Goal: Feedback & Contribution: Contribute content

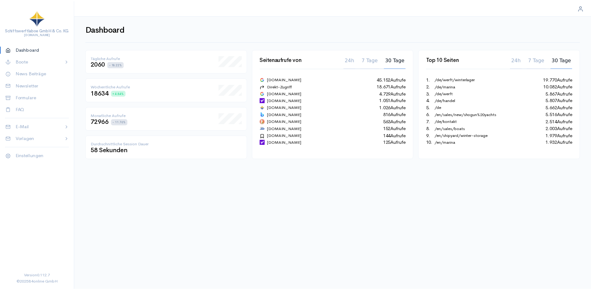
scroll to position [290, 596]
click at [31, 73] on p "News Beiträge" at bounding box center [40, 73] width 49 height 7
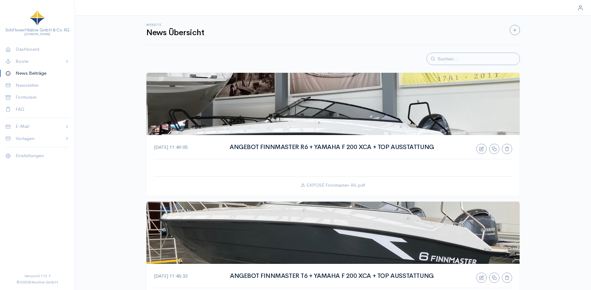
click at [483, 149] on icon "button" at bounding box center [482, 148] width 3 height 3
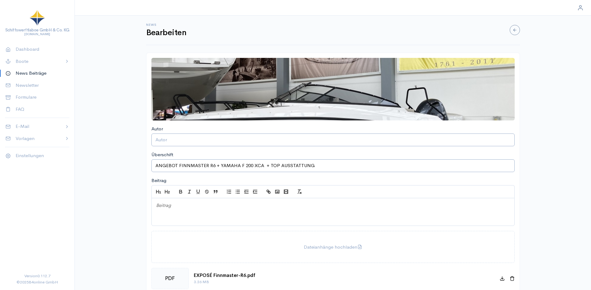
click at [303, 86] on input "file" at bounding box center [332, 89] width 363 height 62
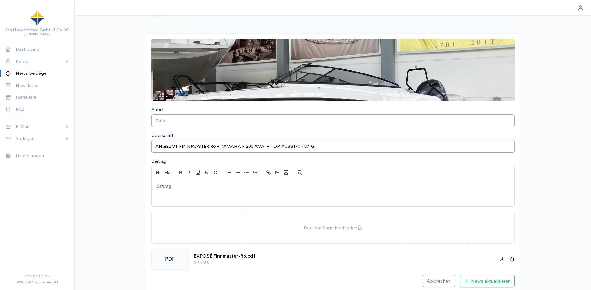
scroll to position [29, 0]
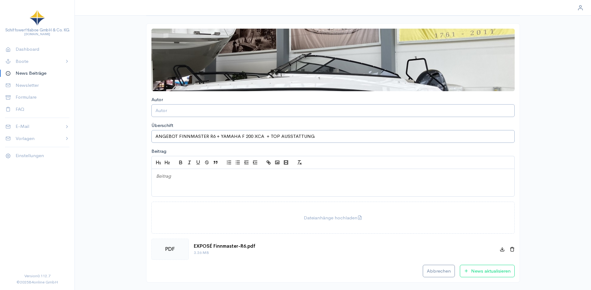
drag, startPoint x: 512, startPoint y: 250, endPoint x: 521, endPoint y: 250, distance: 8.4
click at [512, 250] on icon at bounding box center [512, 249] width 5 height 5
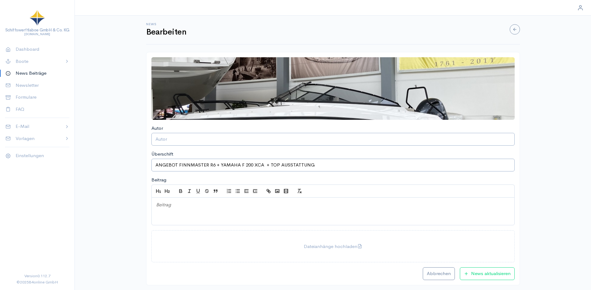
scroll to position [0, 0]
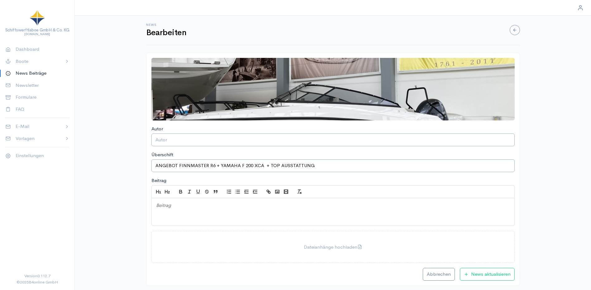
drag, startPoint x: 514, startPoint y: 32, endPoint x: 558, endPoint y: 86, distance: 69.1
click at [514, 32] on icon "button" at bounding box center [514, 30] width 5 height 5
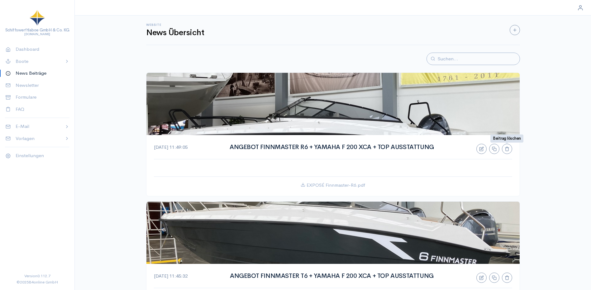
click at [508, 150] on icon "button" at bounding box center [507, 149] width 5 height 5
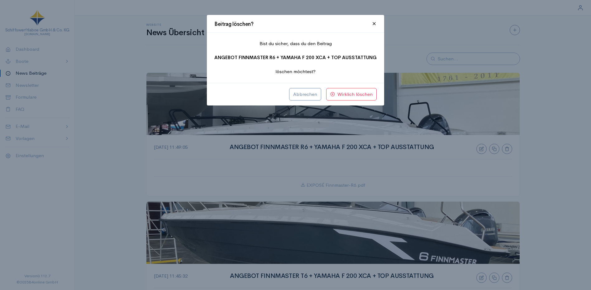
click at [341, 96] on span "Wirklich löschen" at bounding box center [351, 94] width 42 height 7
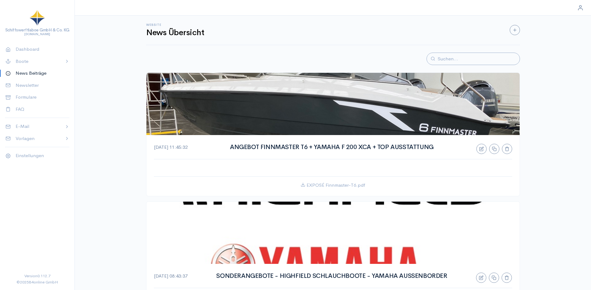
click at [512, 32] on icon "button" at bounding box center [514, 30] width 5 height 5
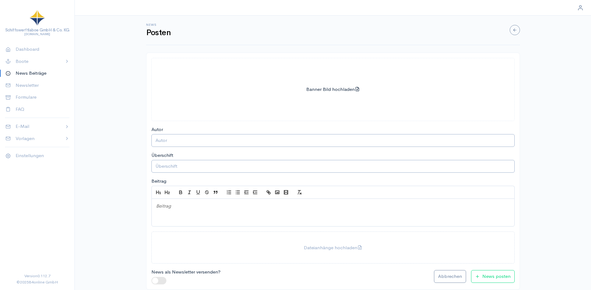
click at [327, 90] on input "file" at bounding box center [333, 90] width 363 height 62
type input "C:\fakepath\IMG_5344.JPG"
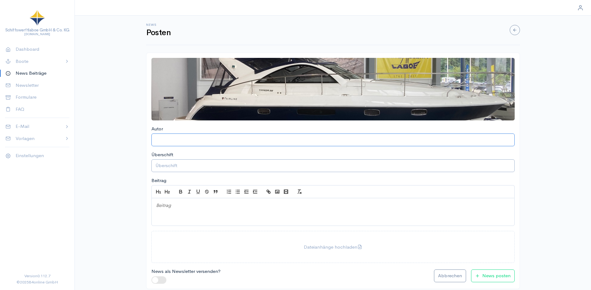
click at [167, 139] on input "Autor" at bounding box center [332, 139] width 355 height 7
type input ","
click at [173, 165] on input "Überschift" at bounding box center [332, 165] width 355 height 7
type input "FAIRLINE TARGA 38 - MODELL 2007 - VOLVO PENTA D6-310"
click at [179, 211] on div at bounding box center [332, 212] width 363 height 28
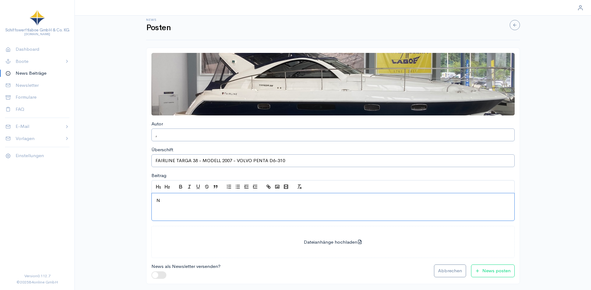
scroll to position [7, 0]
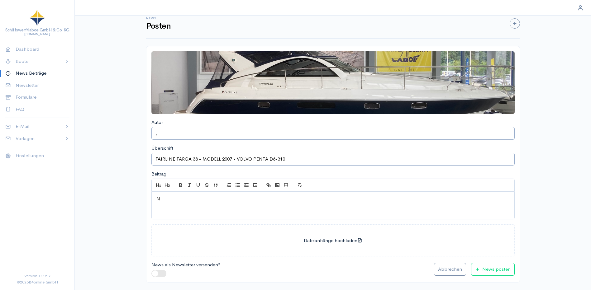
click at [325, 243] on input "file" at bounding box center [333, 240] width 363 height 31
type input "C:\fakepath\EXPOSÉ Fairline-Targa-38.pdf"
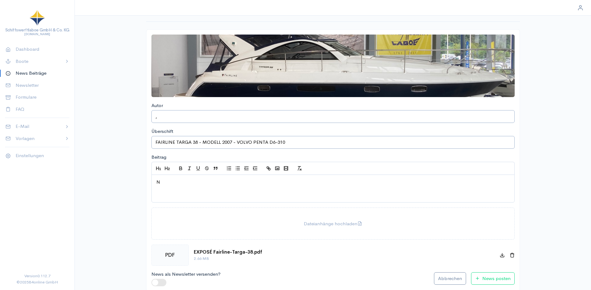
scroll to position [32, 0]
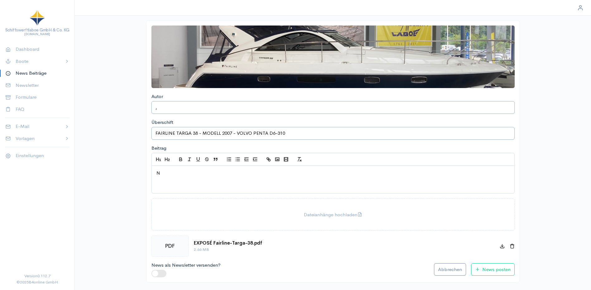
click at [486, 269] on span "News posten" at bounding box center [493, 269] width 36 height 7
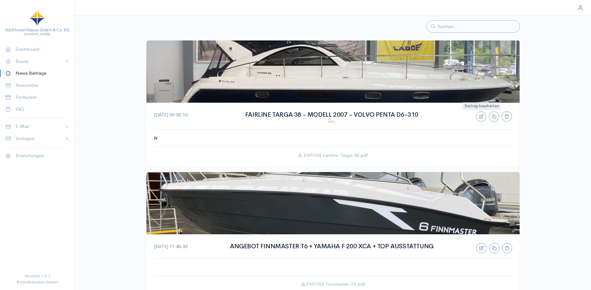
click at [481, 117] on icon "button" at bounding box center [481, 116] width 5 height 5
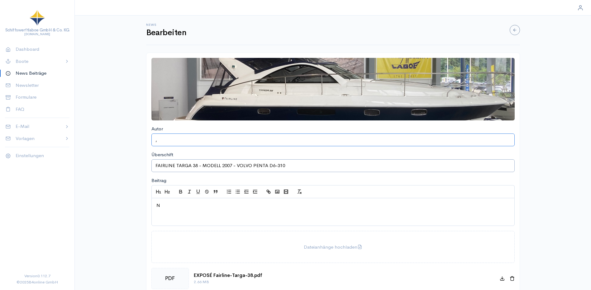
drag, startPoint x: 160, startPoint y: 140, endPoint x: 133, endPoint y: 142, distance: 27.5
click at [133, 142] on div "News Bearbeiten Banner Bild hochladen Autor , Überschift FAIRLINE TARGA 38 - MO…" at bounding box center [295, 160] width 591 height 320
drag, startPoint x: 169, startPoint y: 207, endPoint x: 128, endPoint y: 205, distance: 41.2
click at [128, 205] on div "News Bearbeiten Banner Bild hochladen Autor Überschift FAIRLINE TARGA 38 - MODE…" at bounding box center [295, 160] width 591 height 320
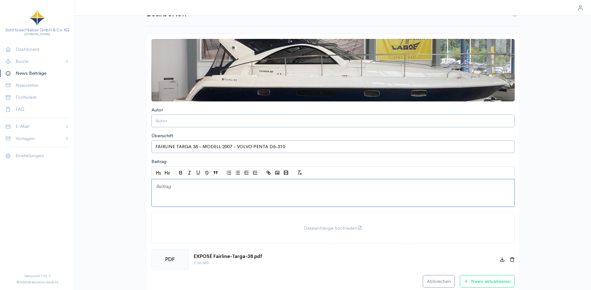
scroll to position [29, 0]
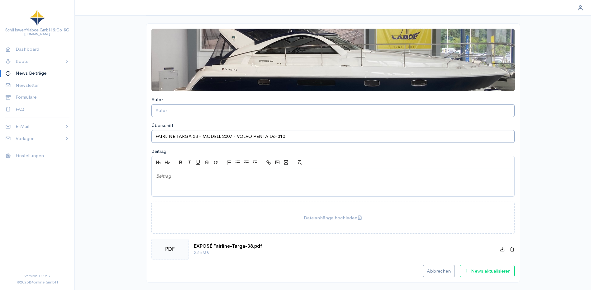
click at [498, 269] on span "News aktualisieren" at bounding box center [487, 271] width 47 height 7
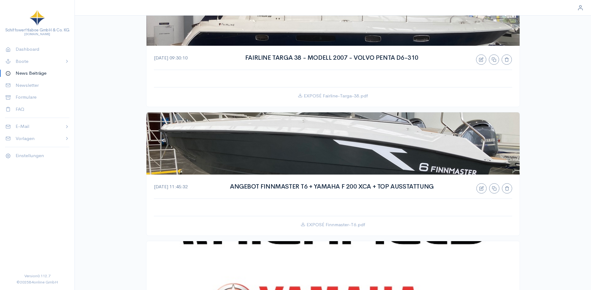
scroll to position [92, 0]
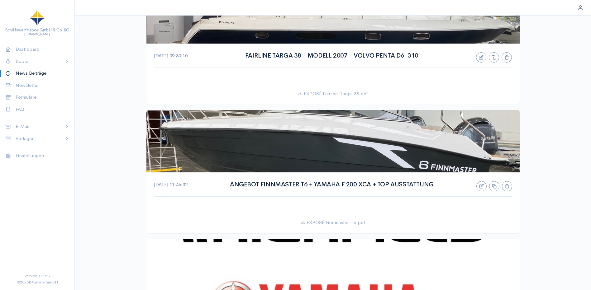
click at [506, 188] on icon "button" at bounding box center [507, 186] width 3 height 4
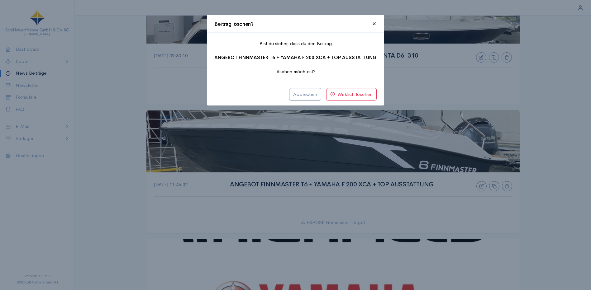
click at [353, 95] on span "Wirklich löschen" at bounding box center [351, 94] width 42 height 7
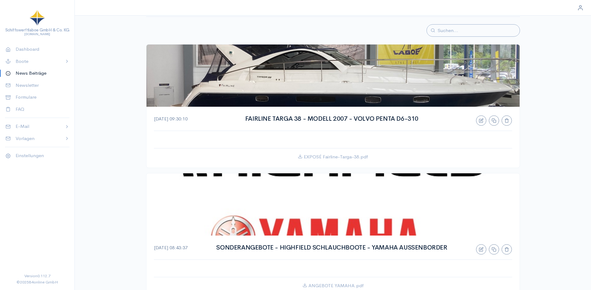
scroll to position [0, 0]
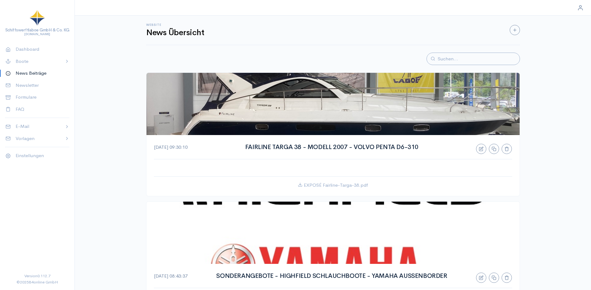
click at [516, 31] on icon "button" at bounding box center [514, 30] width 5 height 5
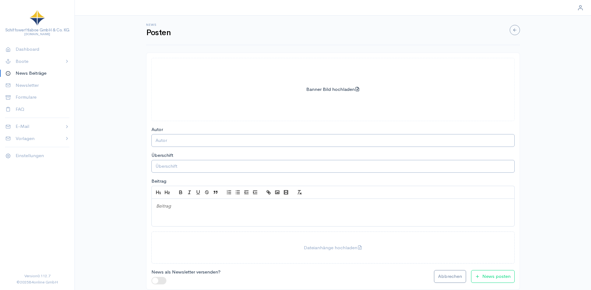
click at [317, 93] on input "file" at bounding box center [333, 90] width 363 height 62
type input "C:\fakepath\IMG_4704.JPG"
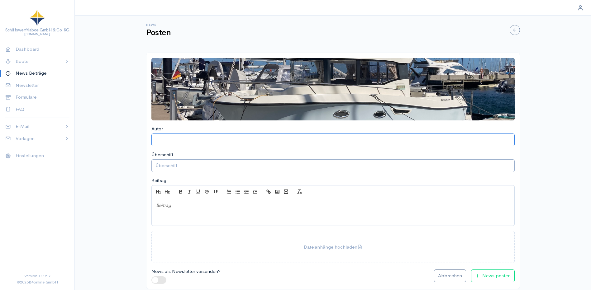
click at [170, 142] on input "Autor" at bounding box center [332, 139] width 355 height 7
type input ","
click at [171, 169] on input "Überschift" at bounding box center [332, 165] width 355 height 7
type input "QUICKSILVER 905 PILOTHOUSE - 2016 - 2X MERCURY VERADO 250 PS"
click at [174, 210] on div at bounding box center [332, 212] width 363 height 28
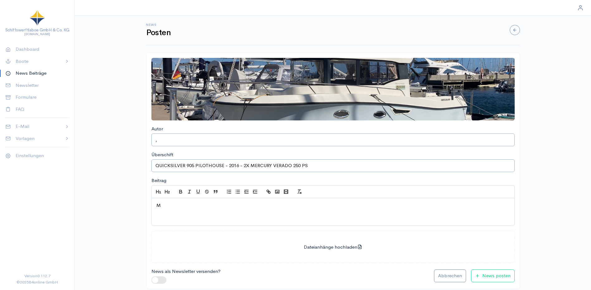
click at [337, 246] on input "file" at bounding box center [333, 247] width 363 height 31
type input "C:\fakepath\EXOPSÉ Quicksilver-905-Pilothouse.pdf"
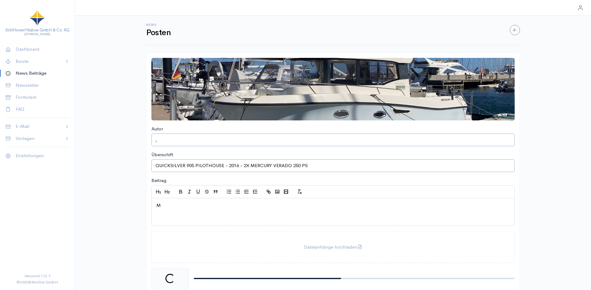
scroll to position [32, 0]
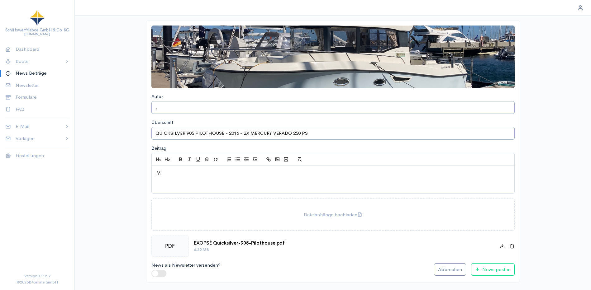
click at [492, 270] on span "News posten" at bounding box center [493, 269] width 36 height 7
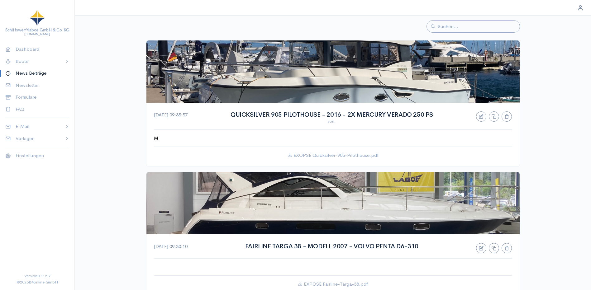
click at [480, 117] on icon "button" at bounding box center [481, 116] width 5 height 5
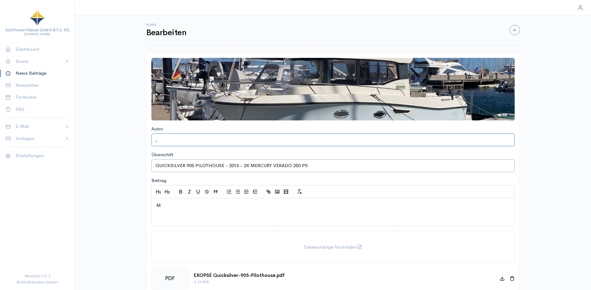
drag, startPoint x: 169, startPoint y: 140, endPoint x: 139, endPoint y: 144, distance: 30.5
click at [139, 144] on div "News Bearbeiten Banner Bild hochladen Autor , Überschift QUICKSILVER 905 PILOTH…" at bounding box center [295, 160] width 591 height 320
drag, startPoint x: 163, startPoint y: 207, endPoint x: 135, endPoint y: 207, distance: 27.7
click at [135, 207] on div "News Bearbeiten Banner Bild hochladen Autor Überschift QUICKSILVER 905 PILOTHOU…" at bounding box center [295, 160] width 591 height 320
click at [229, 164] on input "QUICKSILVER 905 PILOTHOUSE - 2016 - 2X MERCURY VERADO 250 PS" at bounding box center [332, 165] width 355 height 7
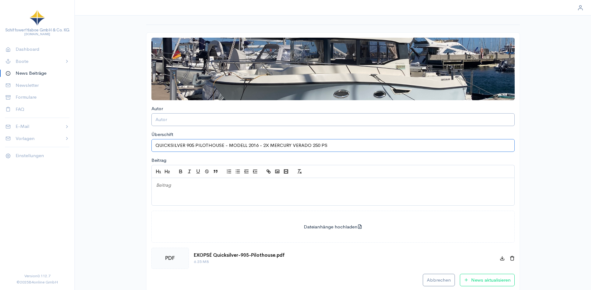
scroll to position [29, 0]
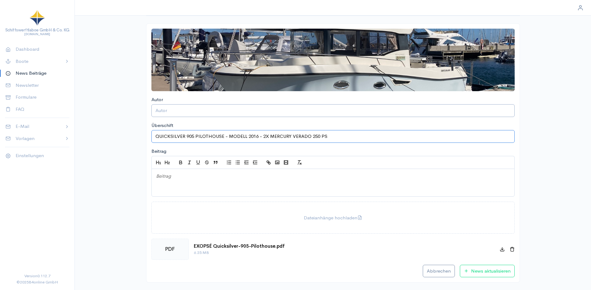
type input "QUICKSILVER 905 PILOTHOUSE - MODELL 2016 - 2X MERCURY VERADO 250 PS"
click at [489, 272] on span "News aktualisieren" at bounding box center [487, 271] width 47 height 7
